Goal: Book appointment/travel/reservation

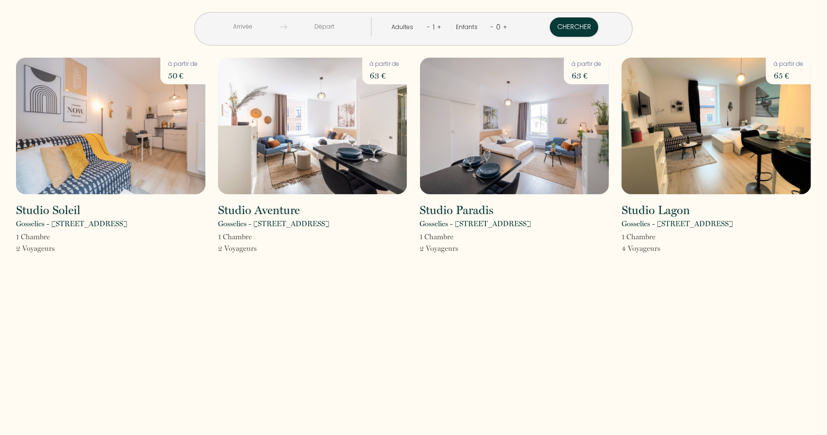
click at [280, 27] on input "text" at bounding box center [243, 26] width 74 height 19
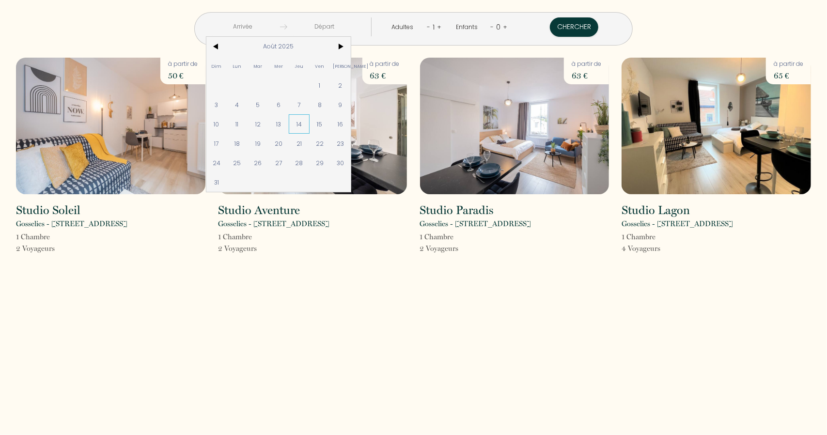
click at [309, 125] on span "14" at bounding box center [299, 123] width 21 height 19
type input "[DEMOGRAPHIC_DATA][DATE]"
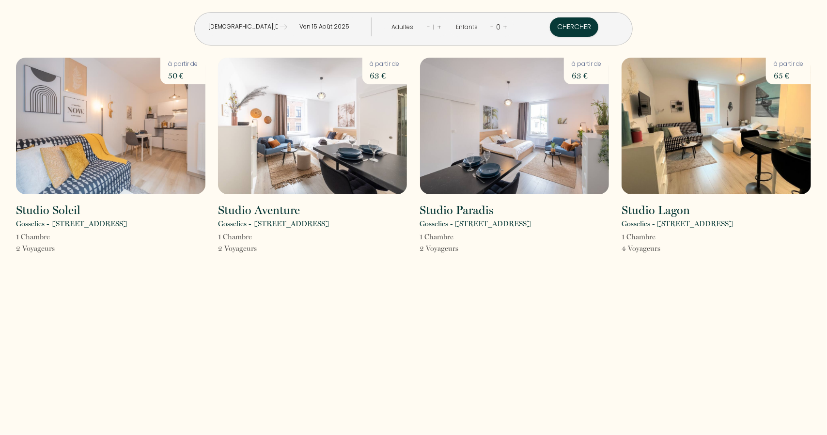
click at [349, 25] on input "Ven 15 Août 2025" at bounding box center [324, 26] width 74 height 19
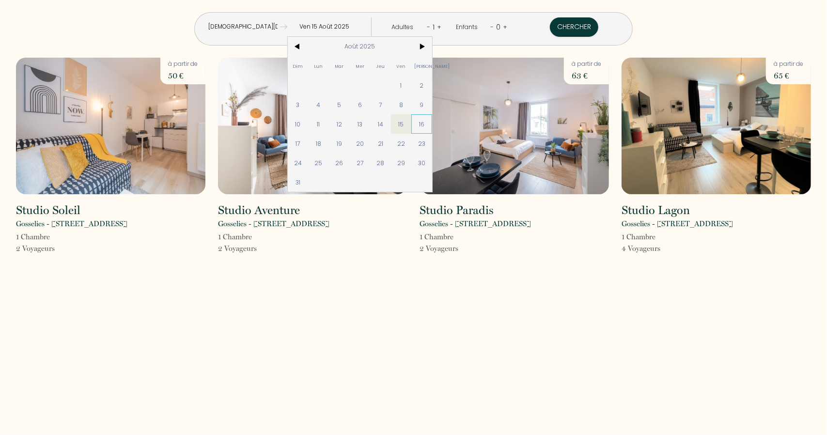
click at [432, 121] on span "16" at bounding box center [421, 123] width 21 height 19
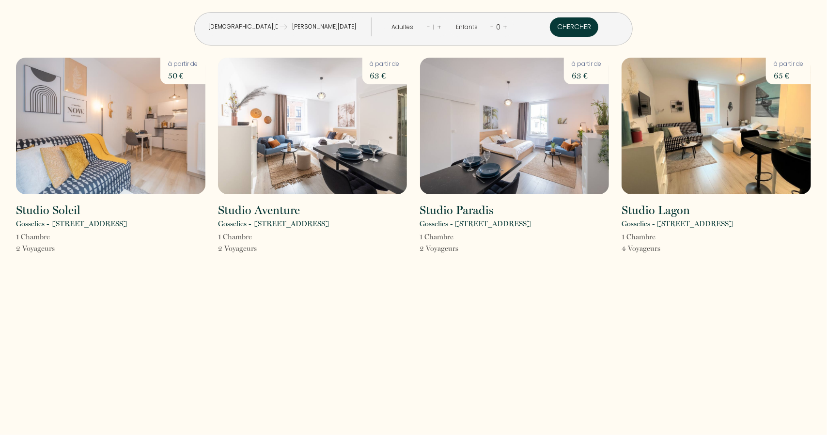
click at [550, 21] on button "Chercher" at bounding box center [574, 26] width 48 height 19
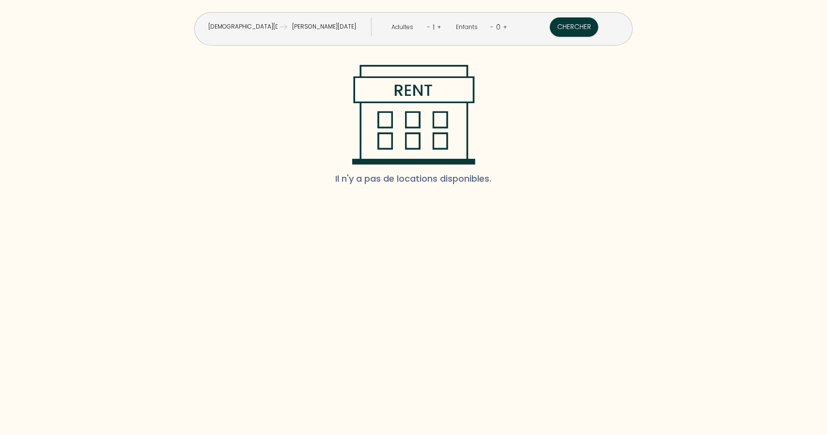
click at [278, 17] on input "[DEMOGRAPHIC_DATA][DATE]" at bounding box center [243, 26] width 74 height 19
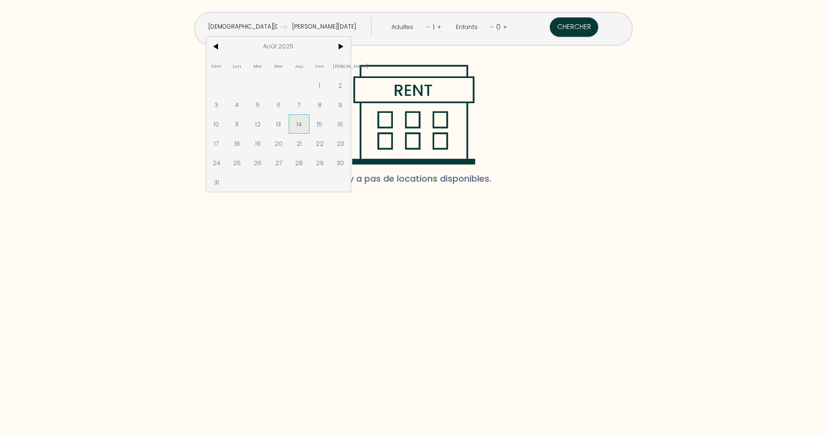
click at [309, 120] on span "14" at bounding box center [299, 123] width 21 height 19
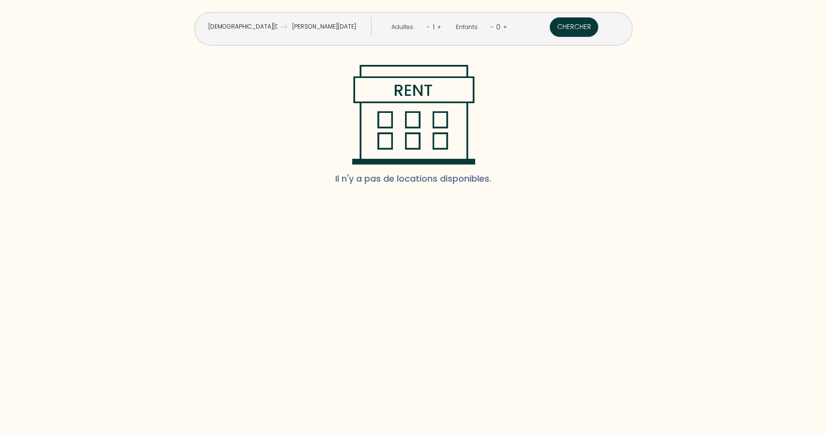
click at [334, 22] on input "[PERSON_NAME][DATE]" at bounding box center [324, 26] width 74 height 19
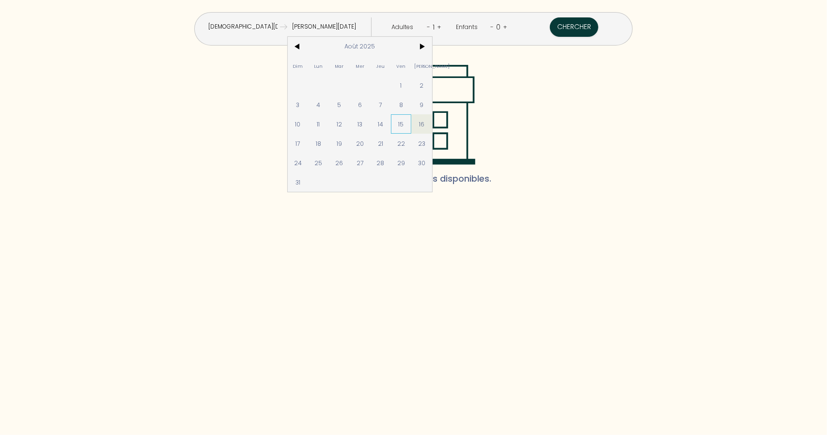
click at [412, 118] on span "15" at bounding box center [401, 123] width 21 height 19
type input "Ven 15 Août 2025"
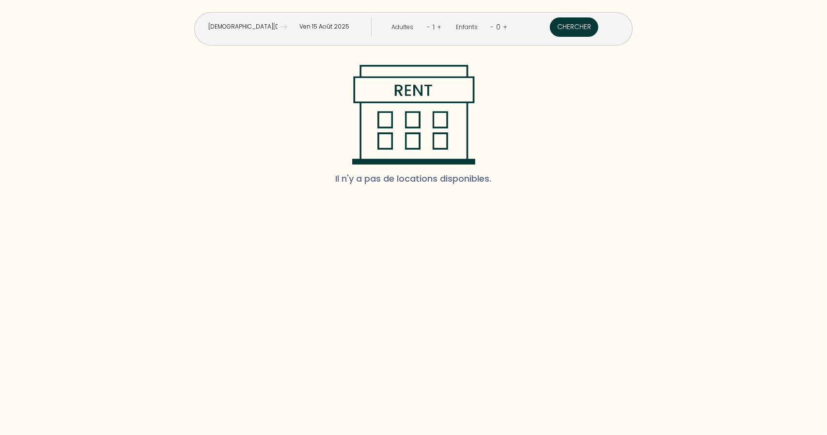
click at [550, 29] on button "Chercher" at bounding box center [574, 26] width 48 height 19
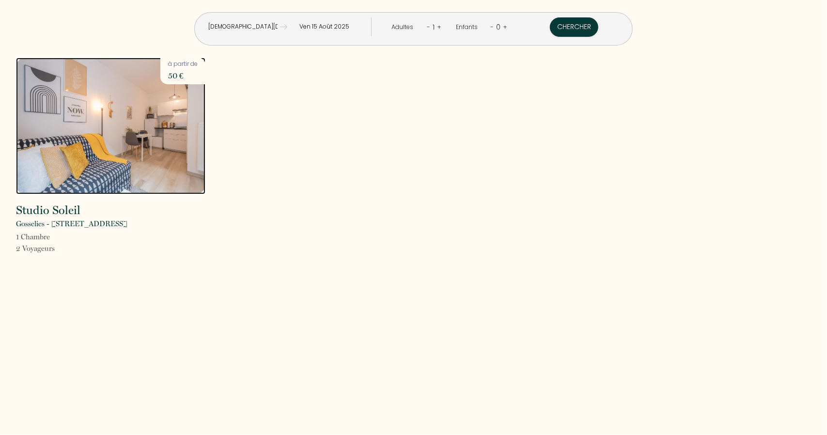
click at [153, 108] on img at bounding box center [110, 126] width 189 height 137
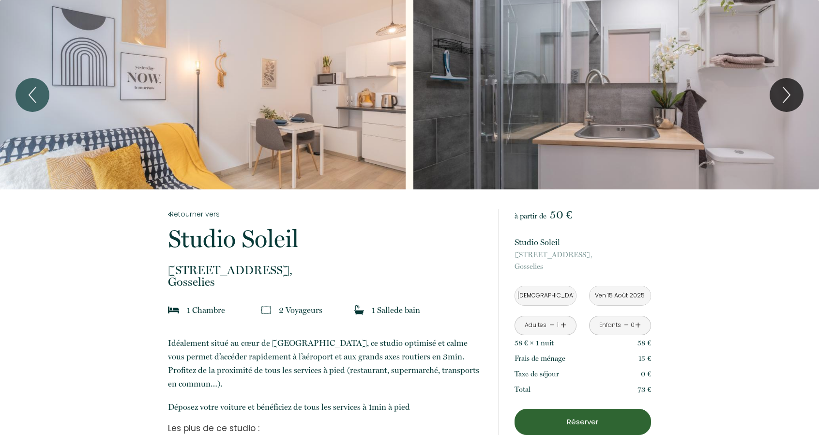
click at [565, 323] on link "+" at bounding box center [564, 325] width 6 height 15
click at [637, 325] on link "+" at bounding box center [638, 325] width 6 height 15
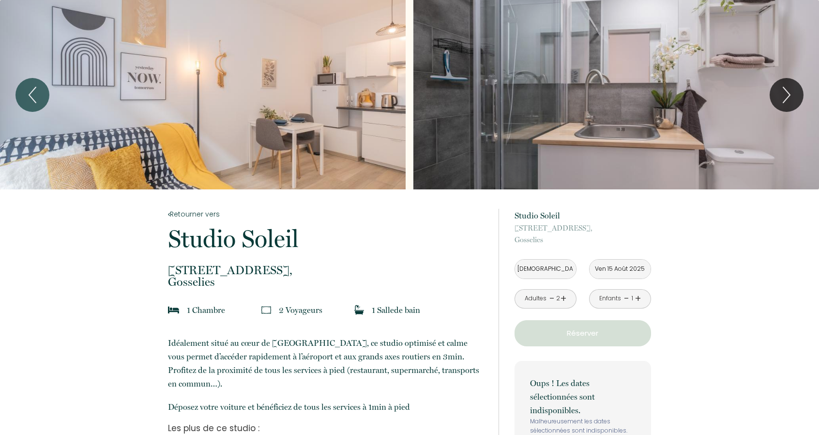
click at [626, 298] on link "-" at bounding box center [626, 298] width 5 height 15
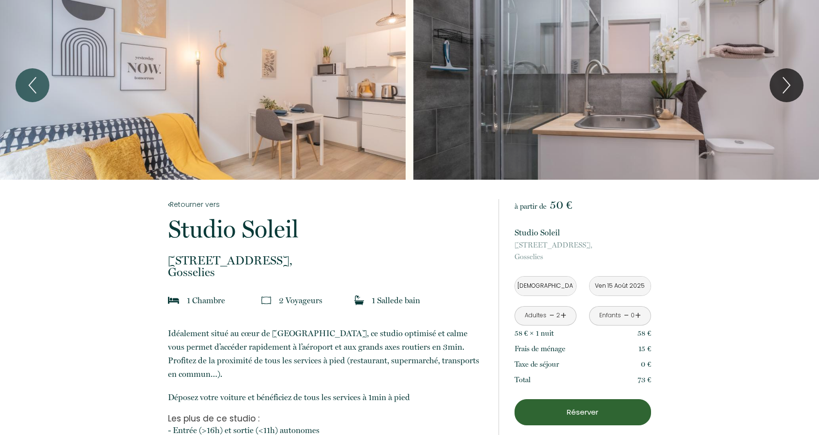
scroll to position [1, 0]
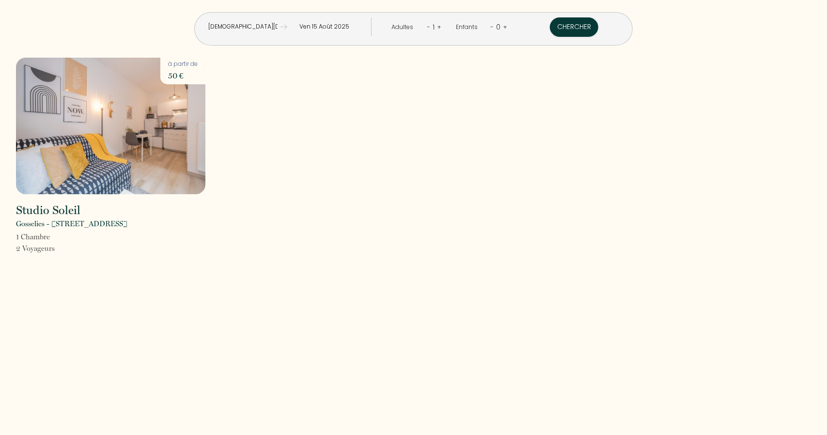
click at [278, 27] on input "[DEMOGRAPHIC_DATA][DATE]" at bounding box center [243, 26] width 74 height 19
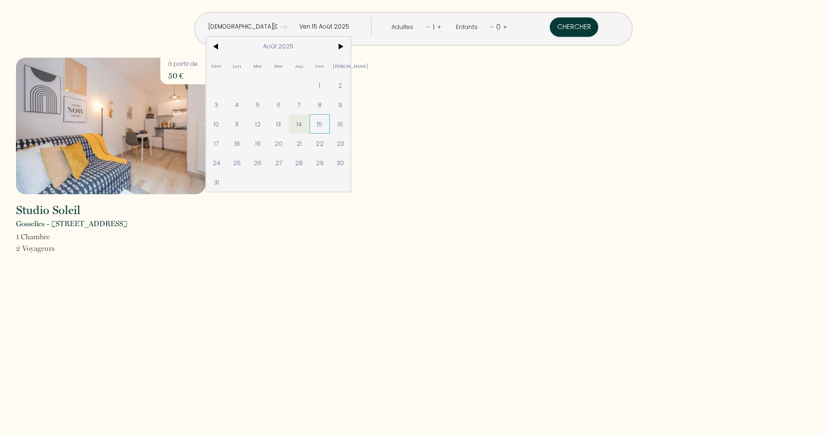
click at [330, 125] on span "15" at bounding box center [319, 123] width 21 height 19
type input "Ven 15 Août 2025"
type input "[PERSON_NAME][DATE]"
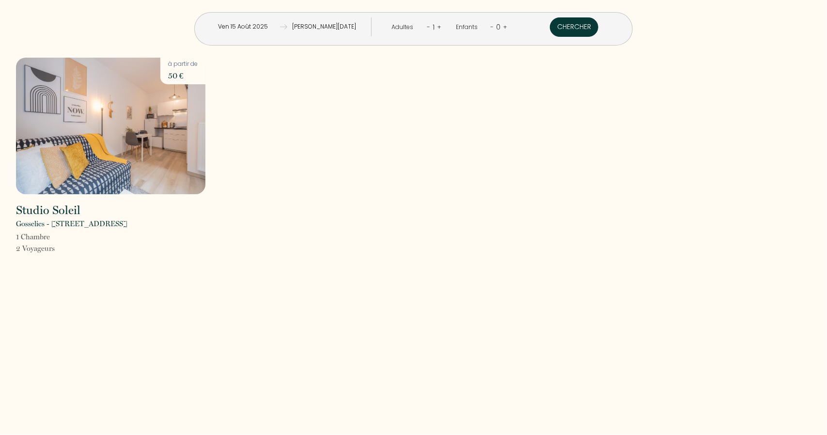
click at [550, 24] on button "Chercher" at bounding box center [574, 26] width 48 height 19
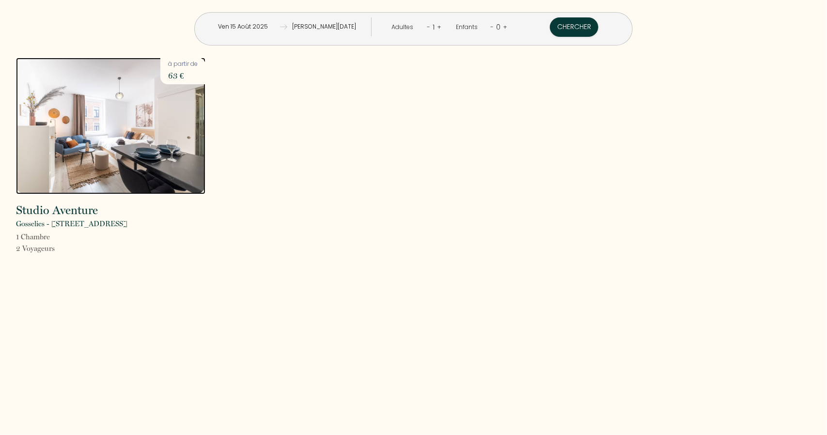
click at [59, 121] on img at bounding box center [110, 126] width 189 height 137
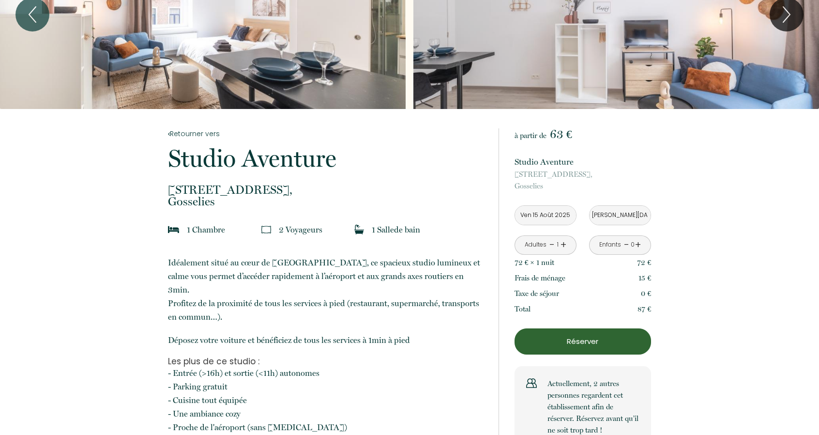
scroll to position [82, 0]
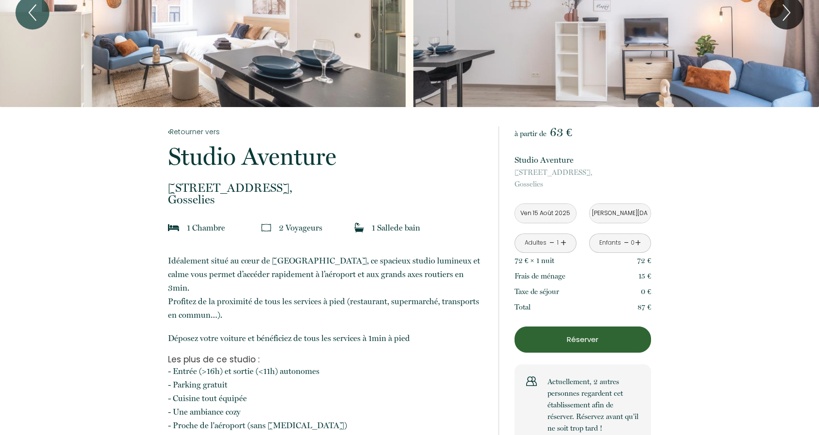
click at [566, 239] on link "+" at bounding box center [564, 242] width 6 height 15
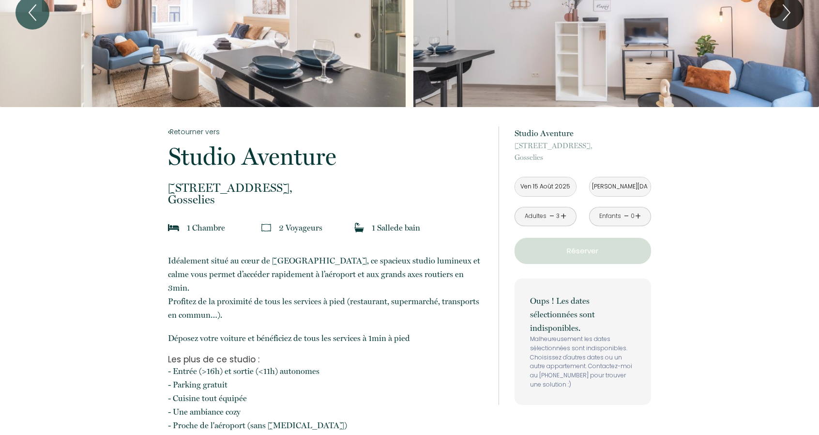
click at [551, 216] on link "-" at bounding box center [552, 216] width 5 height 15
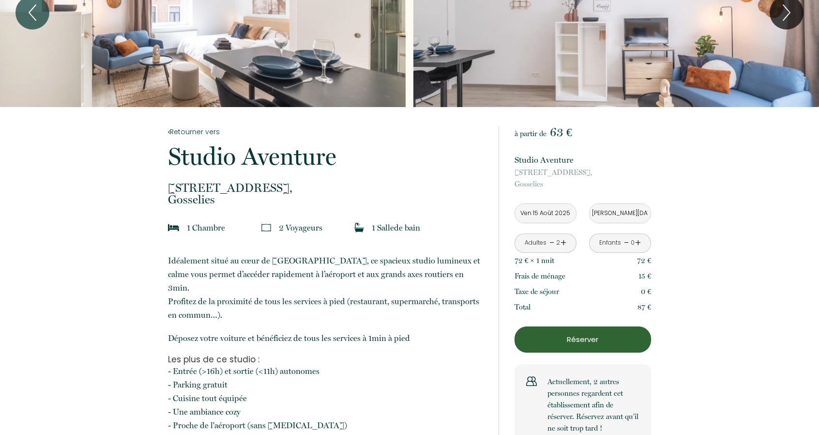
click at [638, 245] on link "+" at bounding box center [638, 242] width 6 height 15
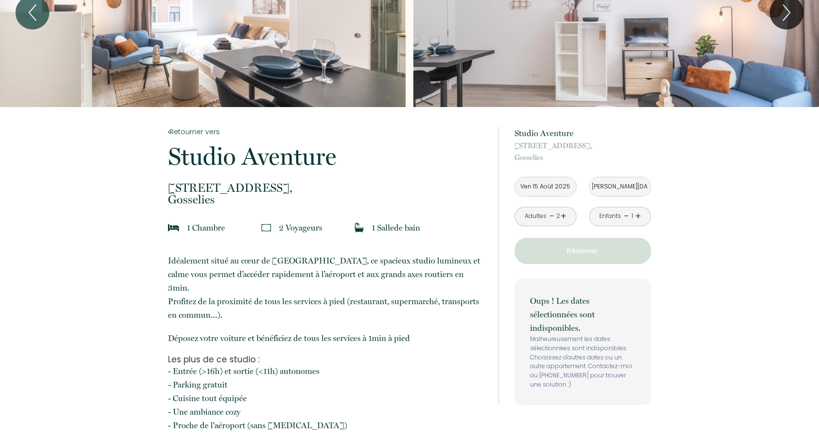
click at [627, 215] on link "-" at bounding box center [626, 216] width 5 height 15
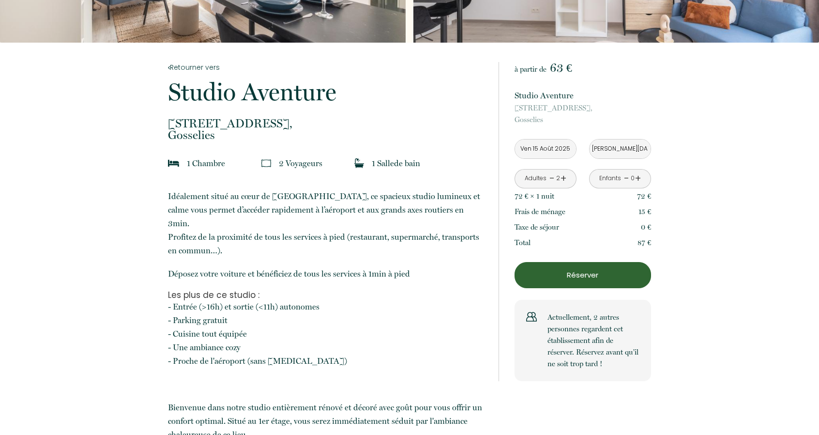
scroll to position [0, 0]
